Goal: Transaction & Acquisition: Purchase product/service

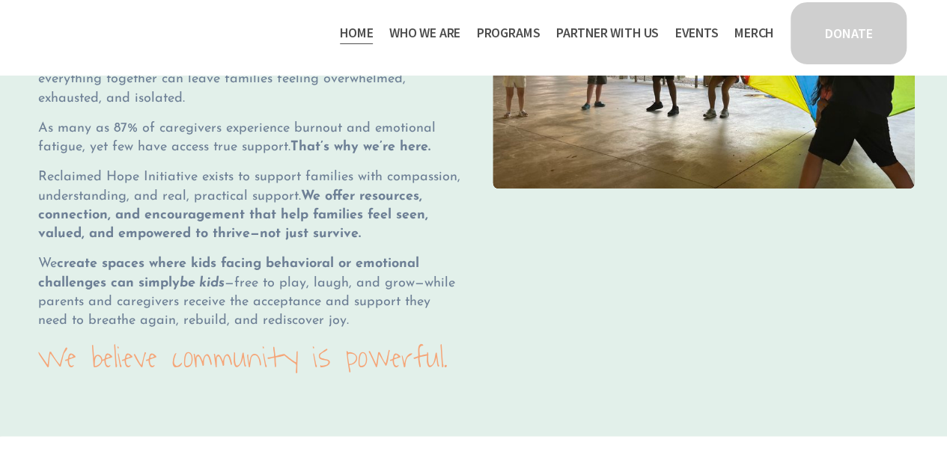
scroll to position [1557, 0]
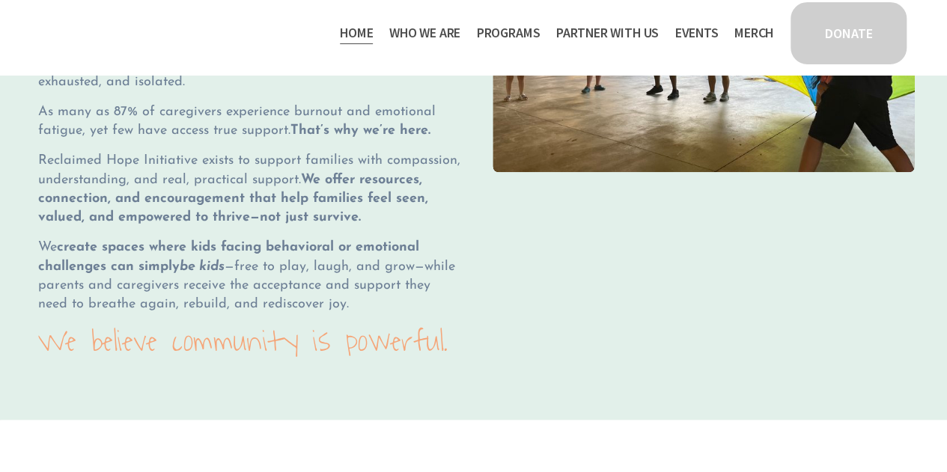
click at [867, 58] on link "DONATE" at bounding box center [848, 33] width 120 height 67
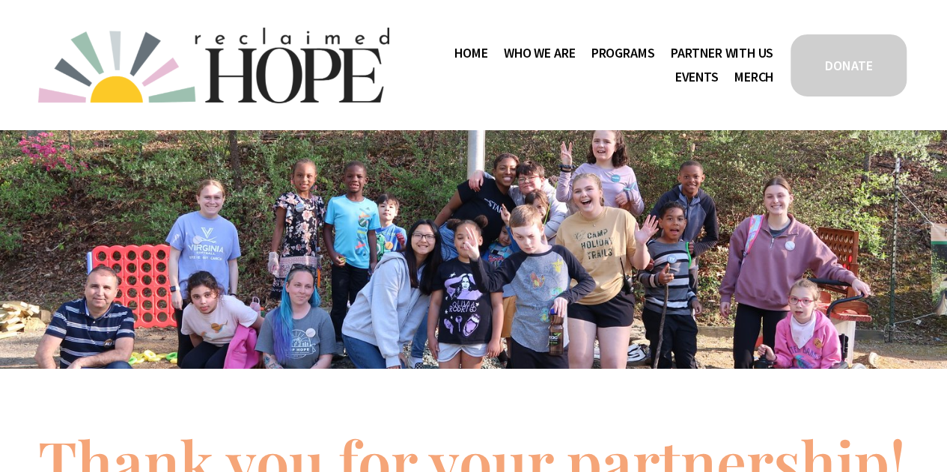
click at [836, 77] on link "DONATE" at bounding box center [848, 65] width 120 height 67
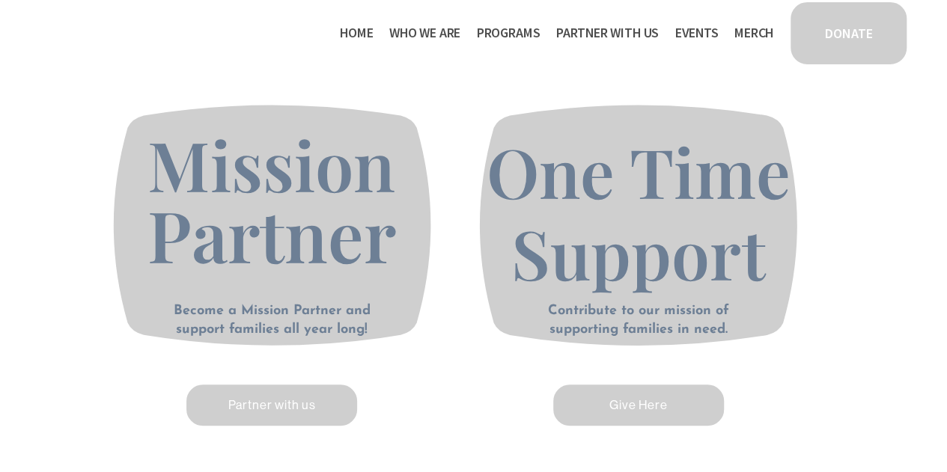
scroll to position [467, 0]
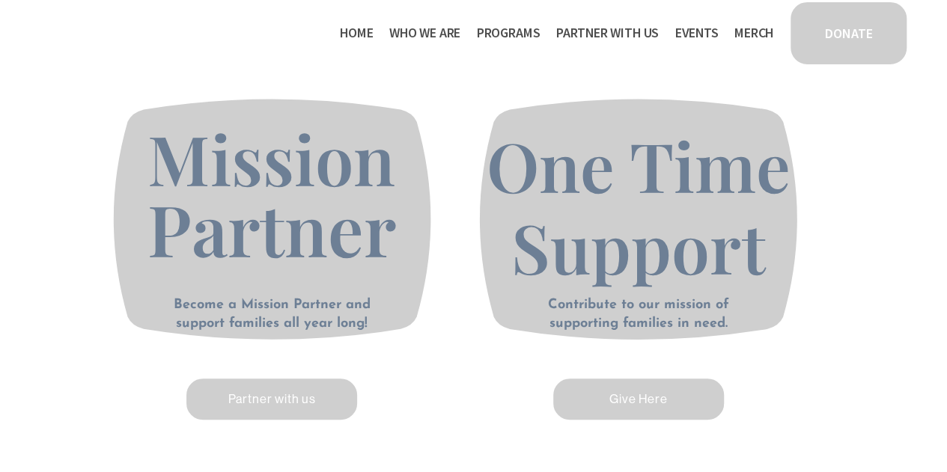
click at [311, 414] on link "Partner with us" at bounding box center [271, 399] width 175 height 46
click at [642, 403] on link "Give Here" at bounding box center [638, 400] width 175 height 46
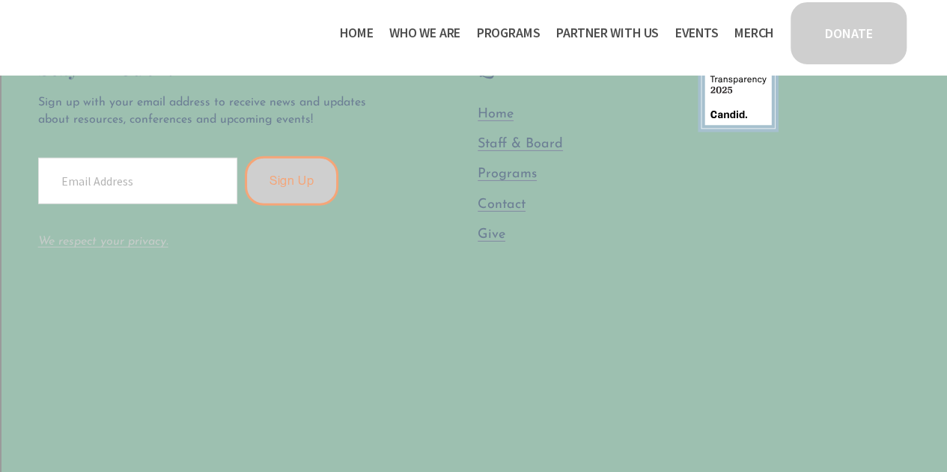
scroll to position [1995, 0]
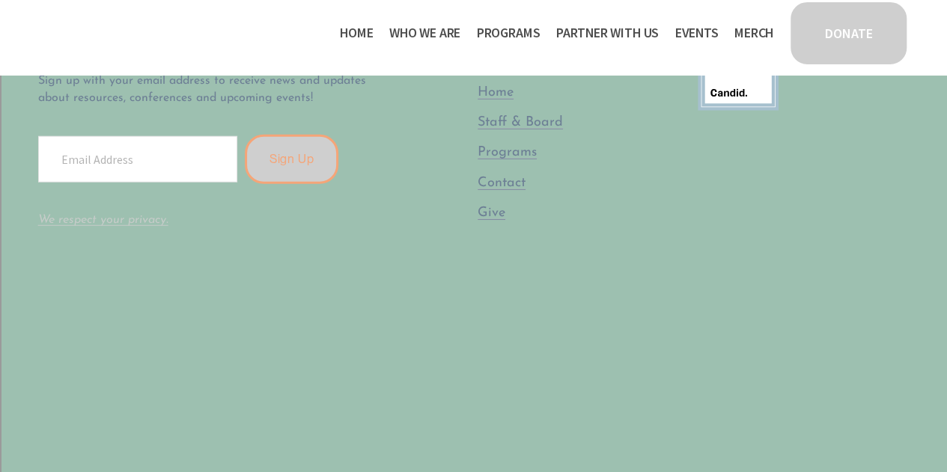
click at [489, 220] on span "Give" at bounding box center [491, 213] width 28 height 14
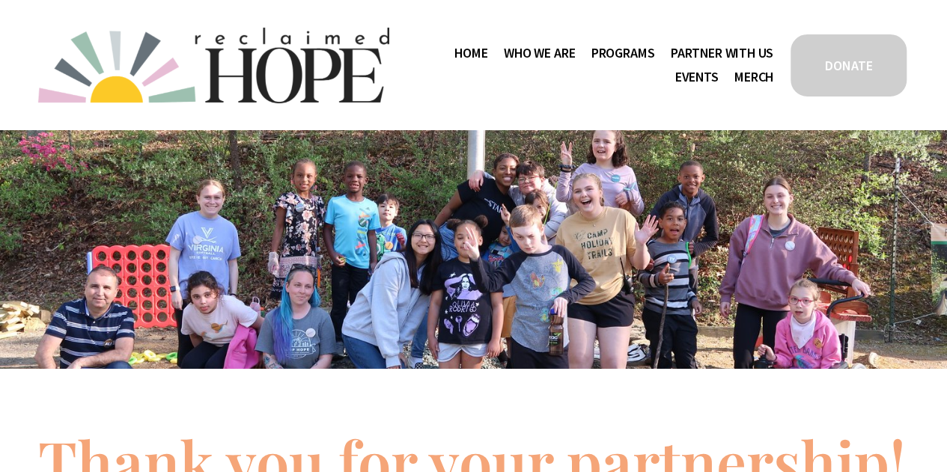
scroll to position [1, 0]
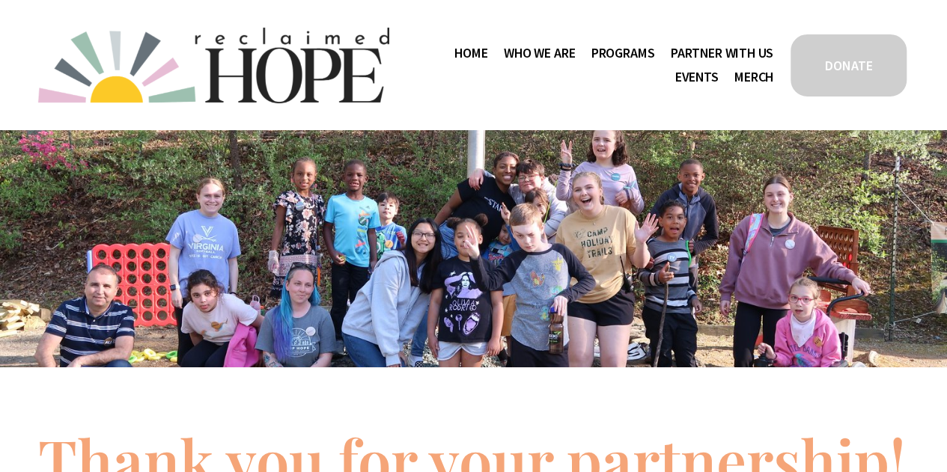
click at [289, 62] on img at bounding box center [213, 66] width 351 height 76
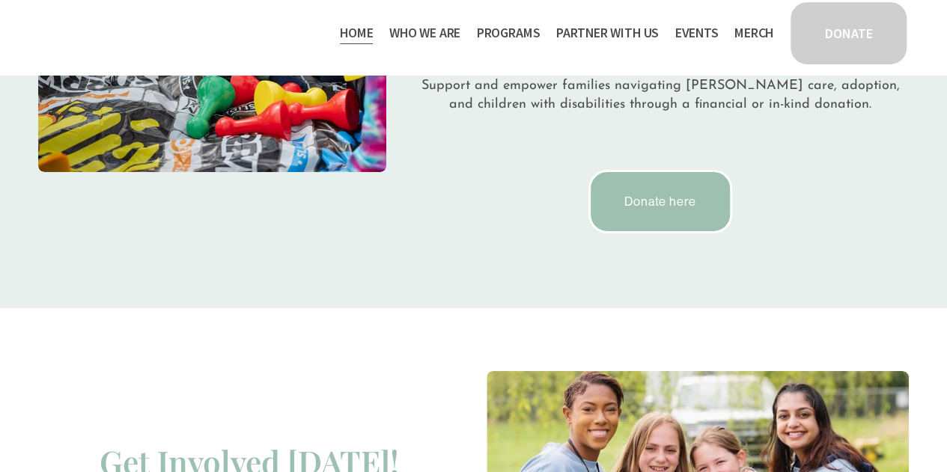
scroll to position [2594, 0]
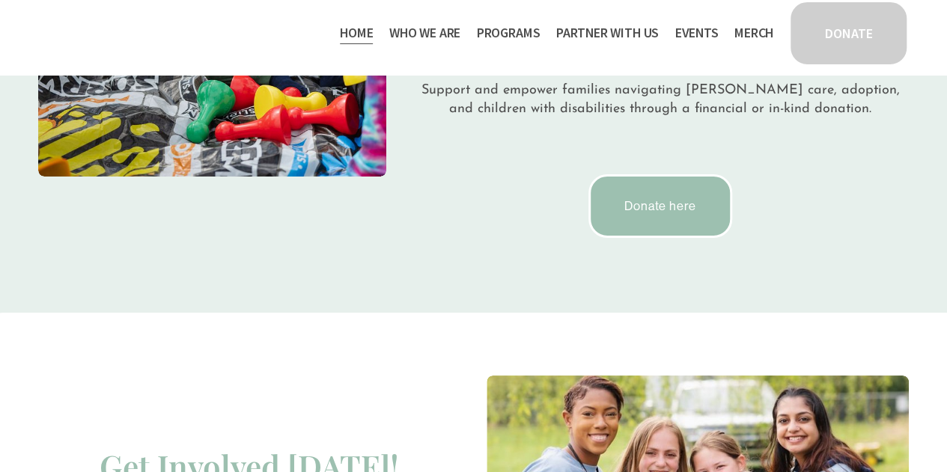
click at [635, 222] on link "Donate here" at bounding box center [660, 206] width 144 height 64
